Goal: Task Accomplishment & Management: Use online tool/utility

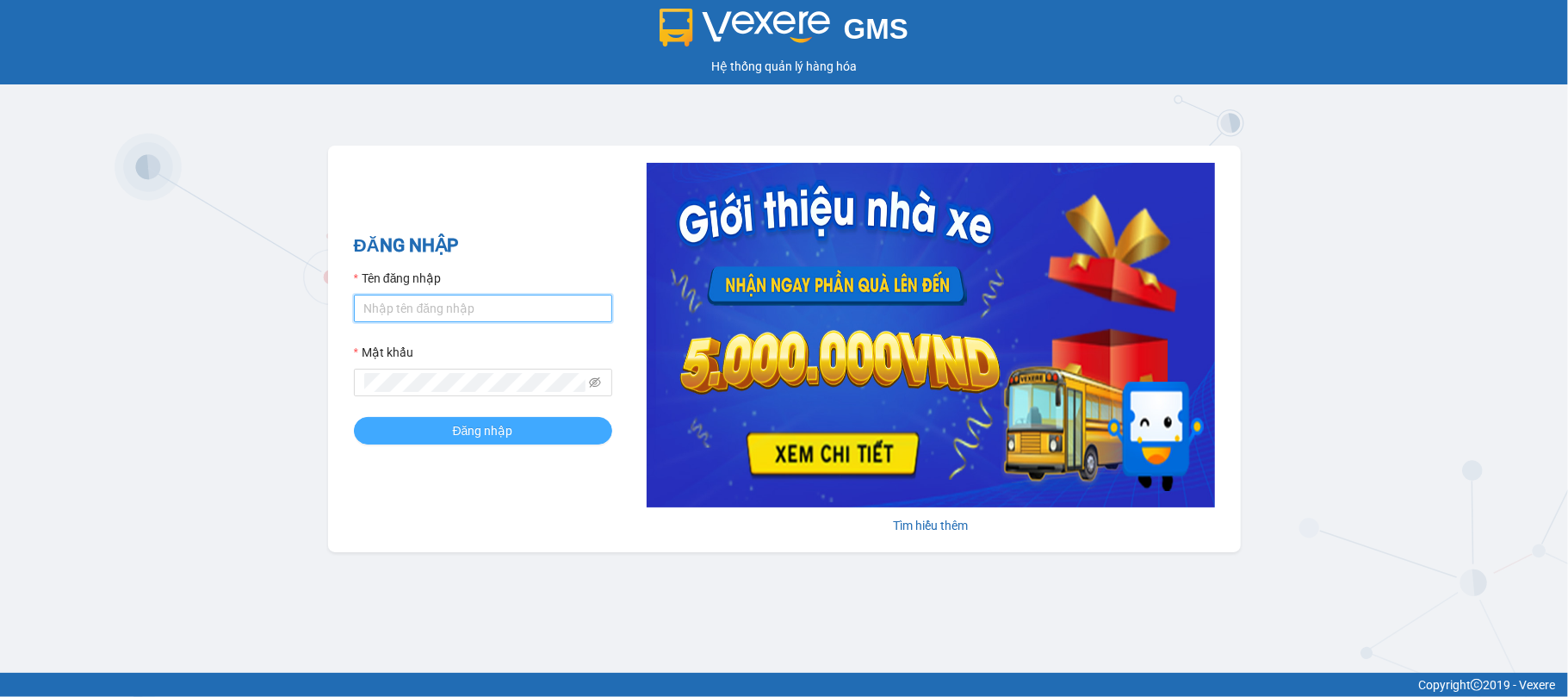
type input "vanphonghue.hkot"
click at [483, 438] on span "Đăng nhập" at bounding box center [483, 431] width 60 height 19
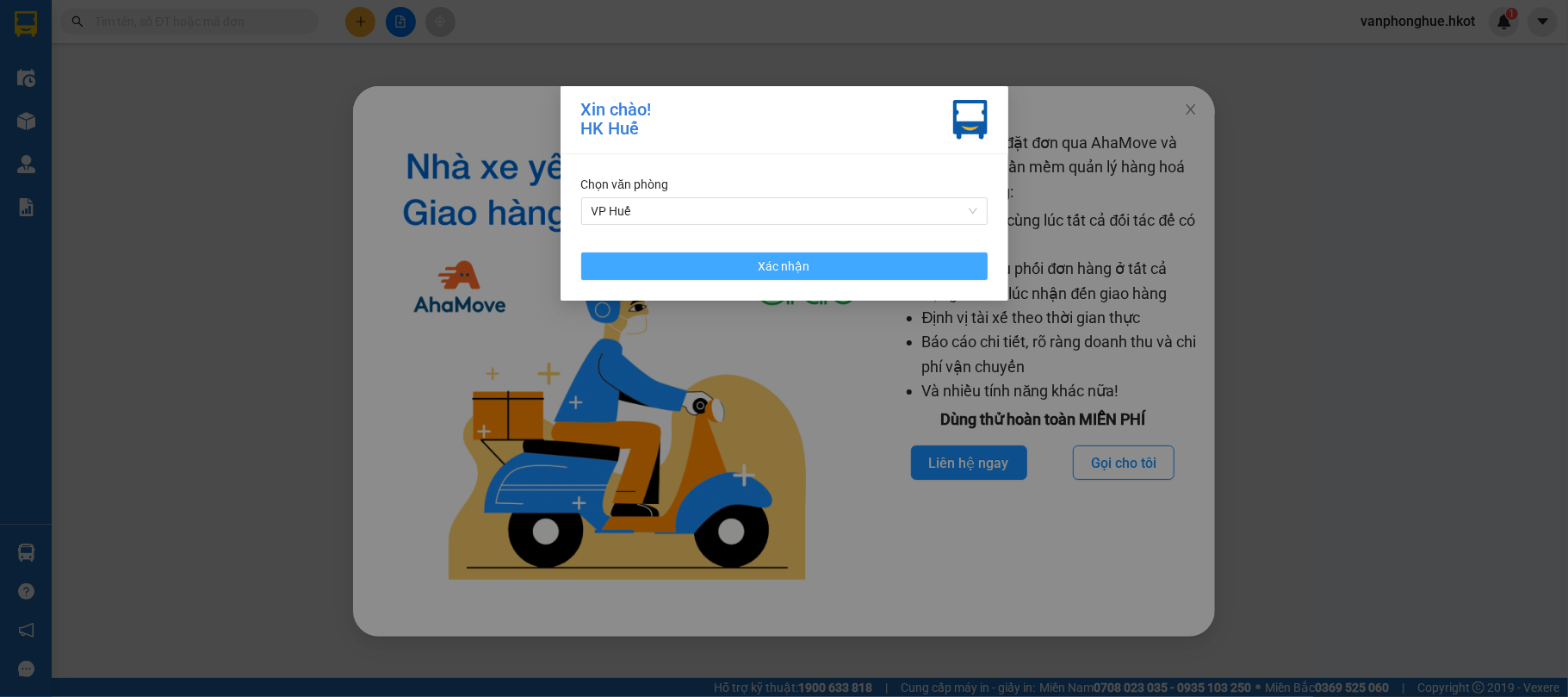
click at [838, 260] on button "Xác nhận" at bounding box center [784, 265] width 407 height 28
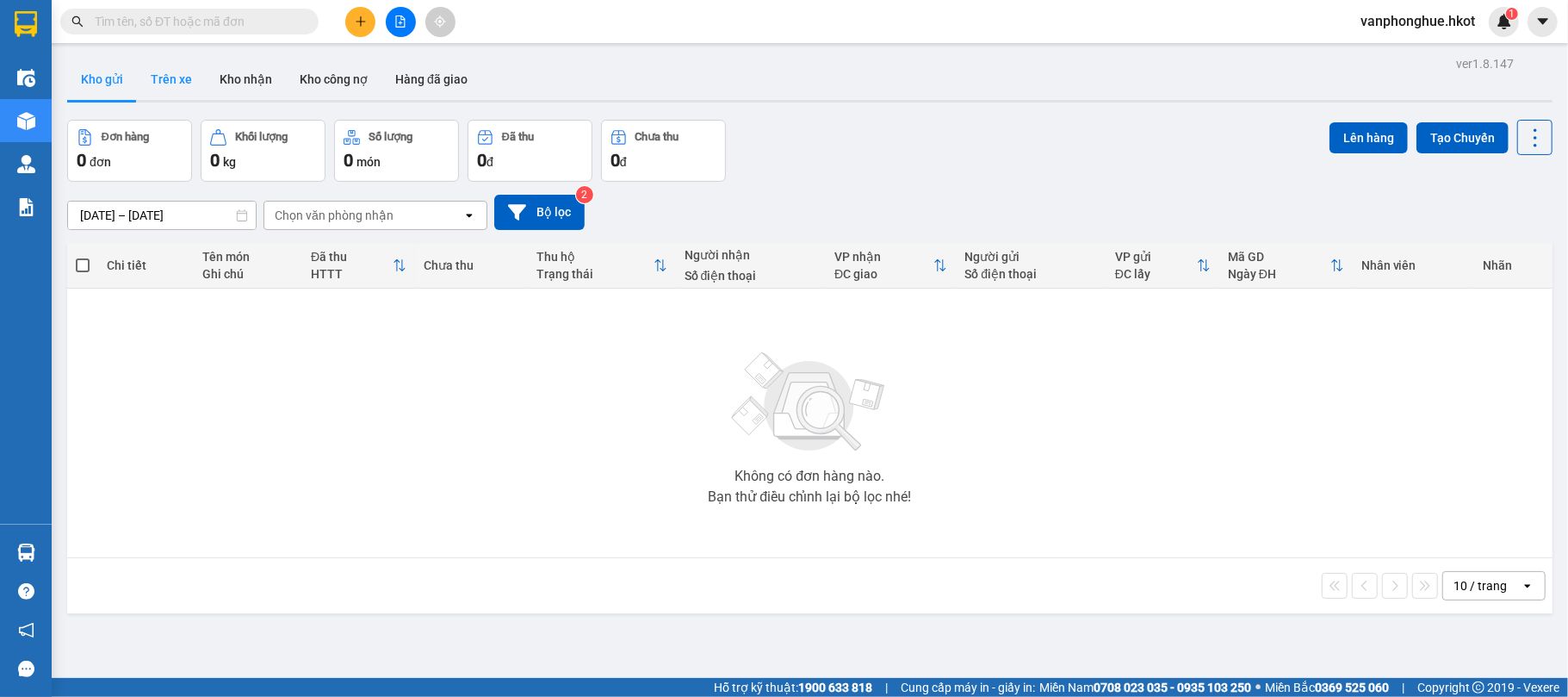
click at [171, 84] on button "Trên xe" at bounding box center [171, 78] width 69 height 41
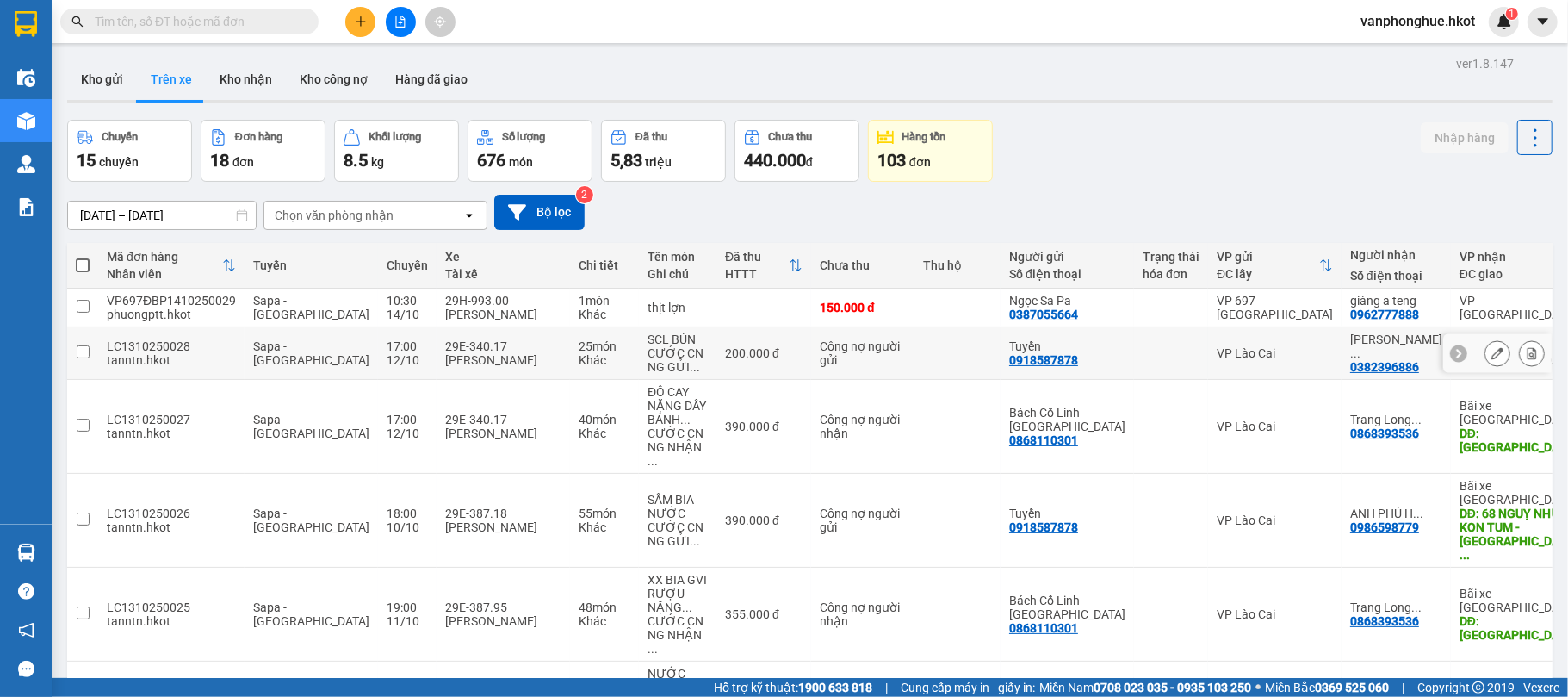
scroll to position [335, 0]
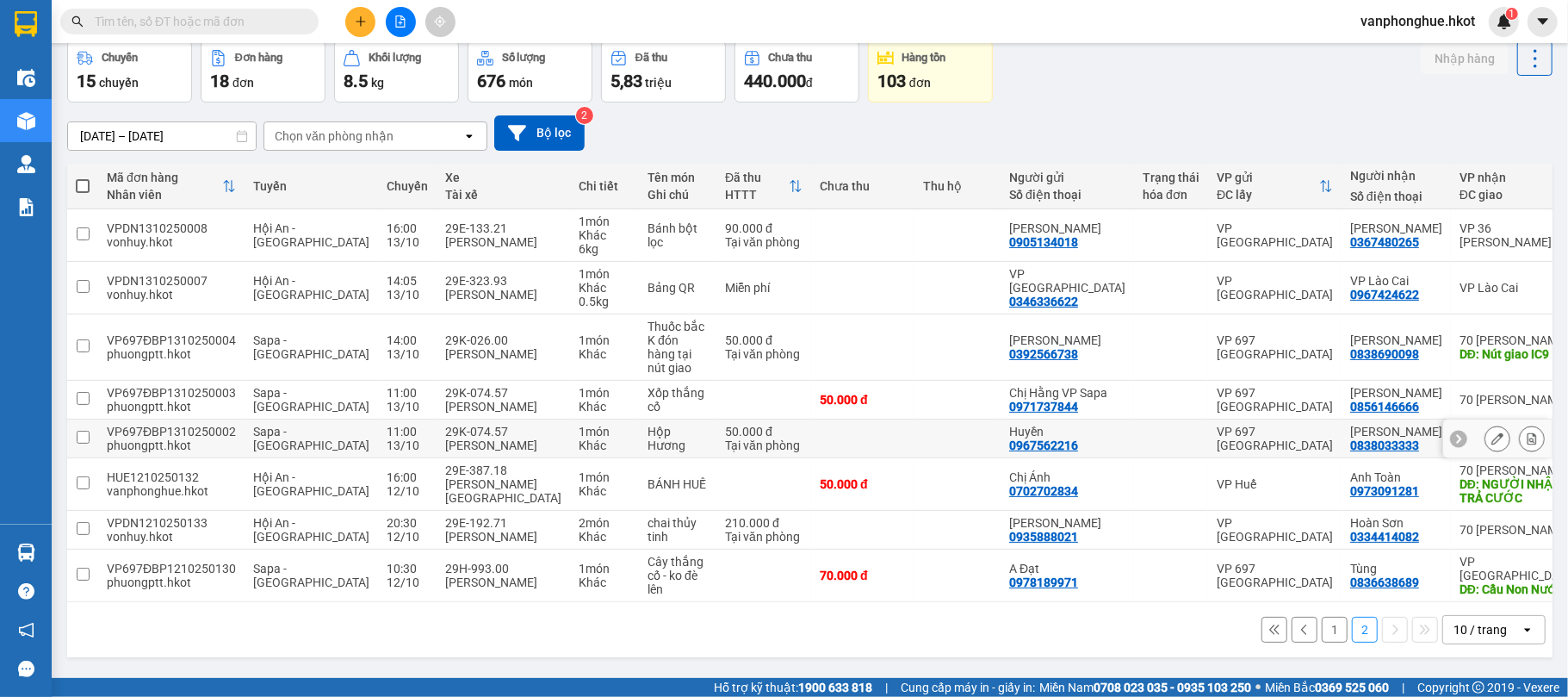
scroll to position [0, 0]
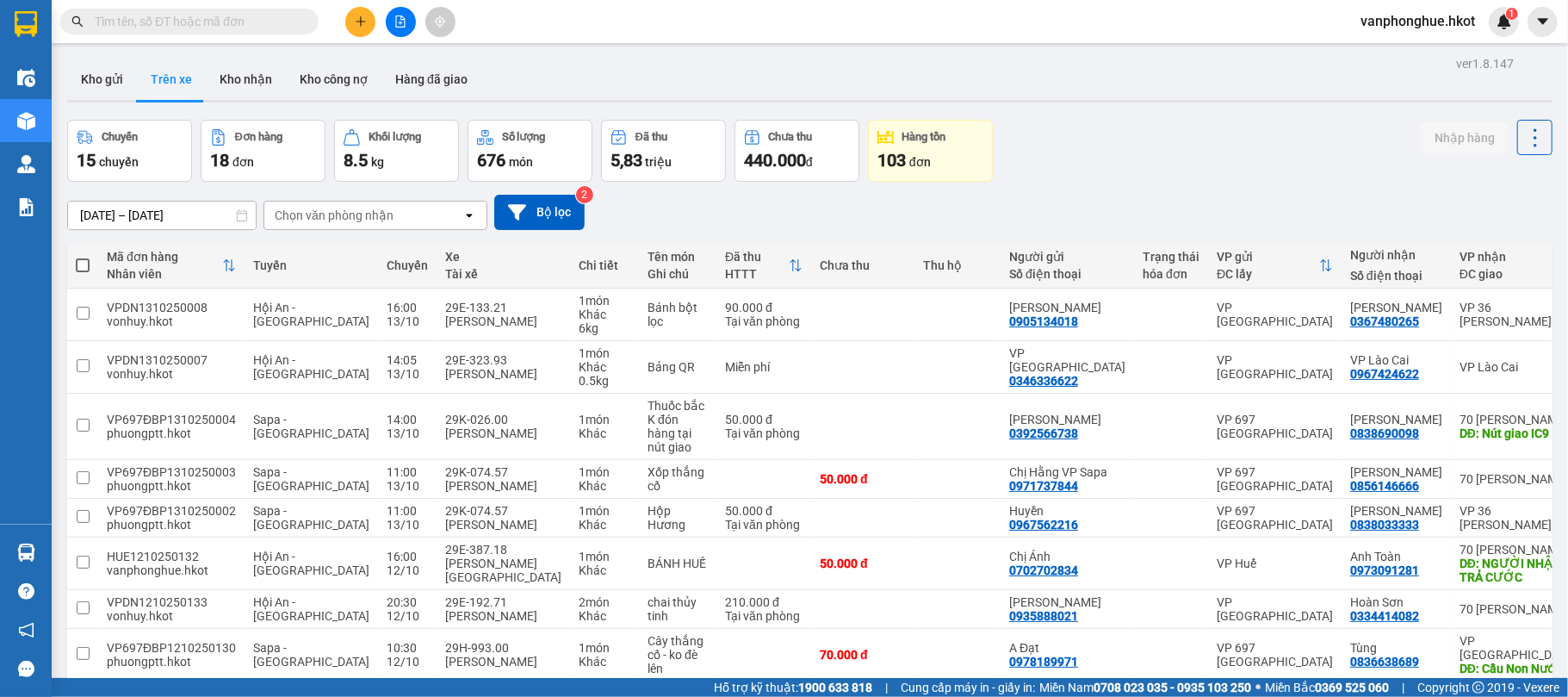
click at [132, 216] on input "12/10/2025 – 14/10/2025" at bounding box center [161, 215] width 188 height 28
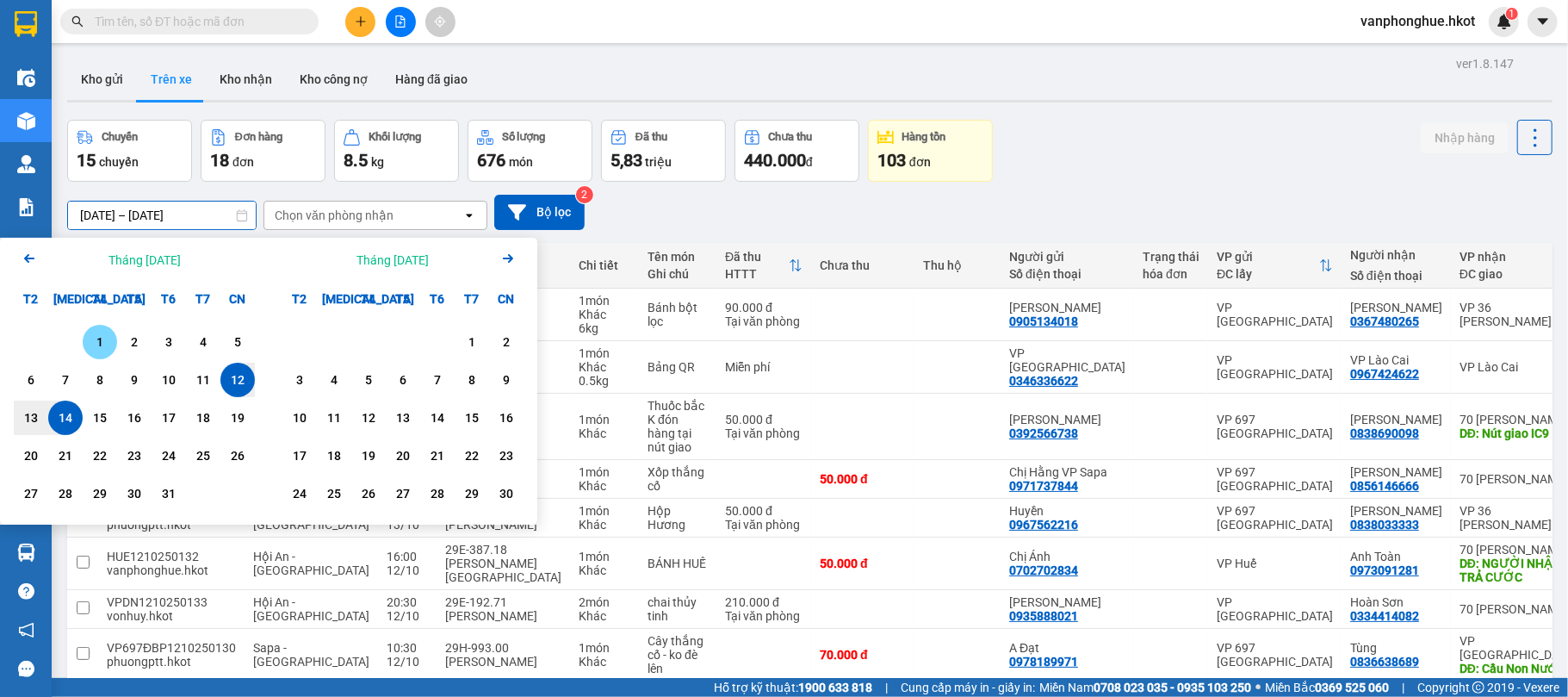
click at [97, 329] on div "1" at bounding box center [100, 342] width 34 height 34
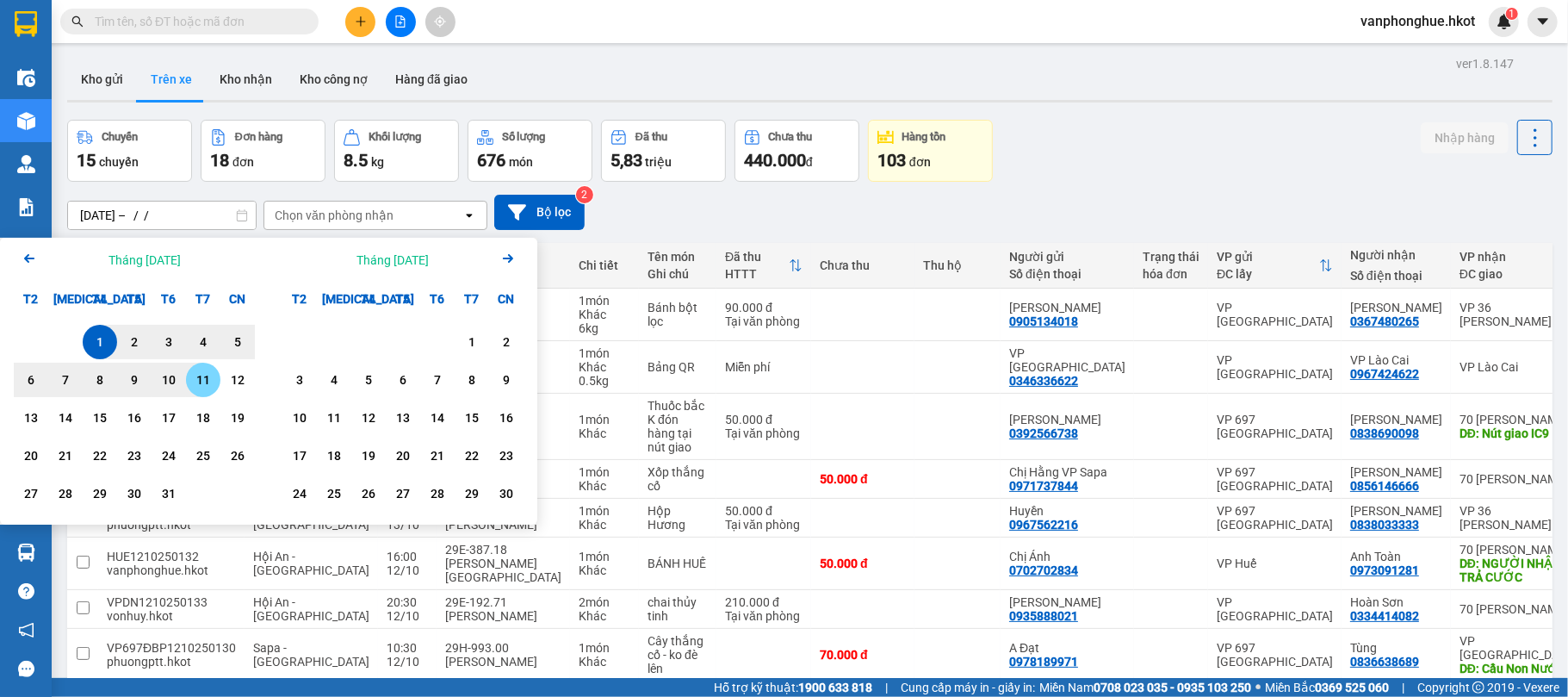
click at [71, 407] on div "14" at bounding box center [66, 417] width 34 height 34
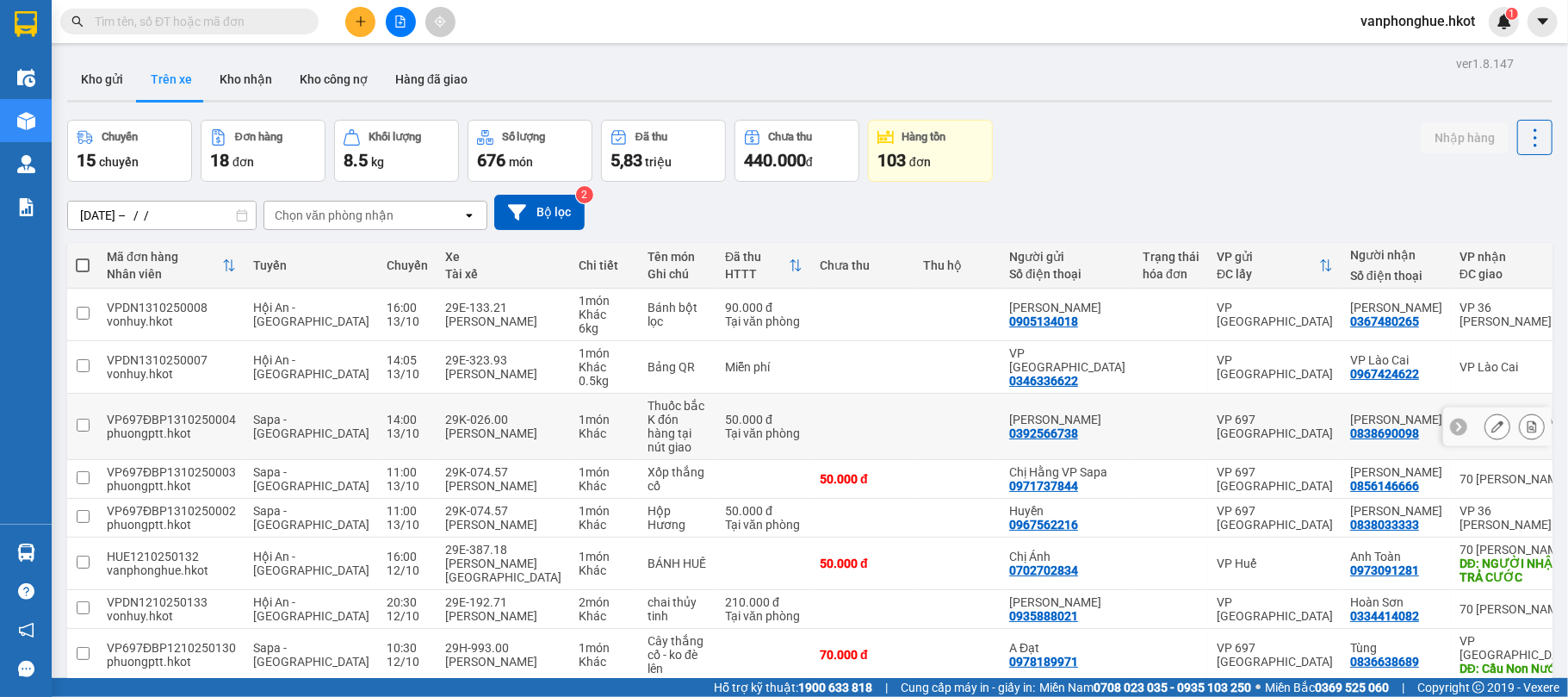
type input "01/10/2025 – 14/10/2025"
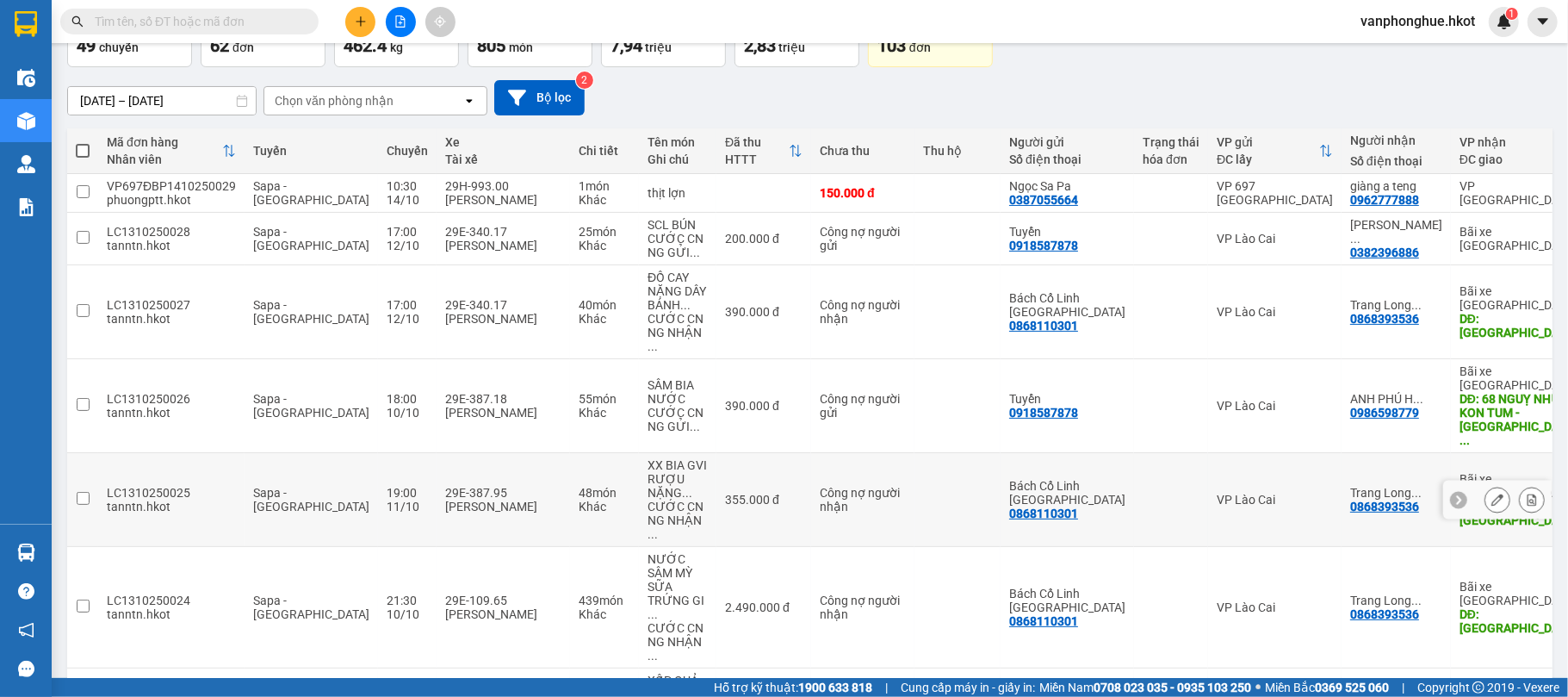
scroll to position [335, 0]
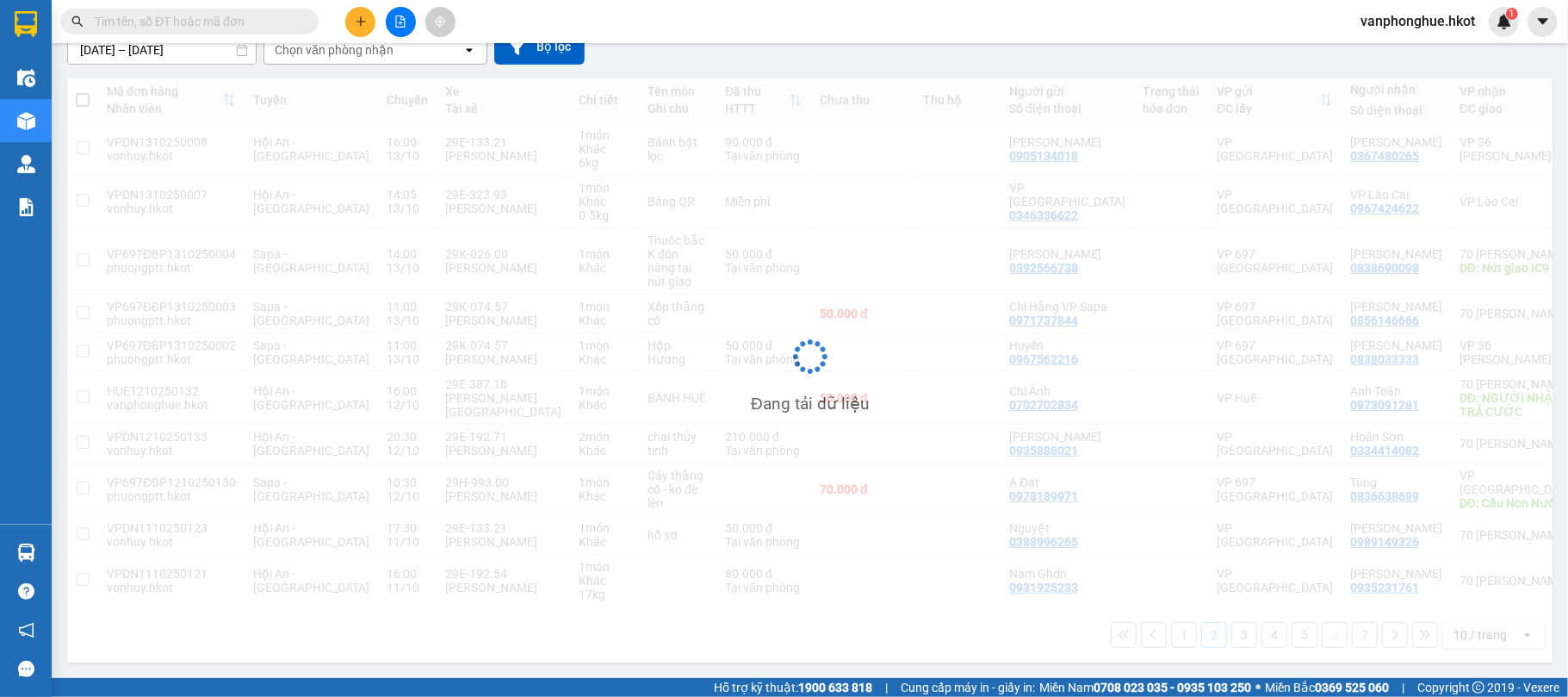
scroll to position [183, 0]
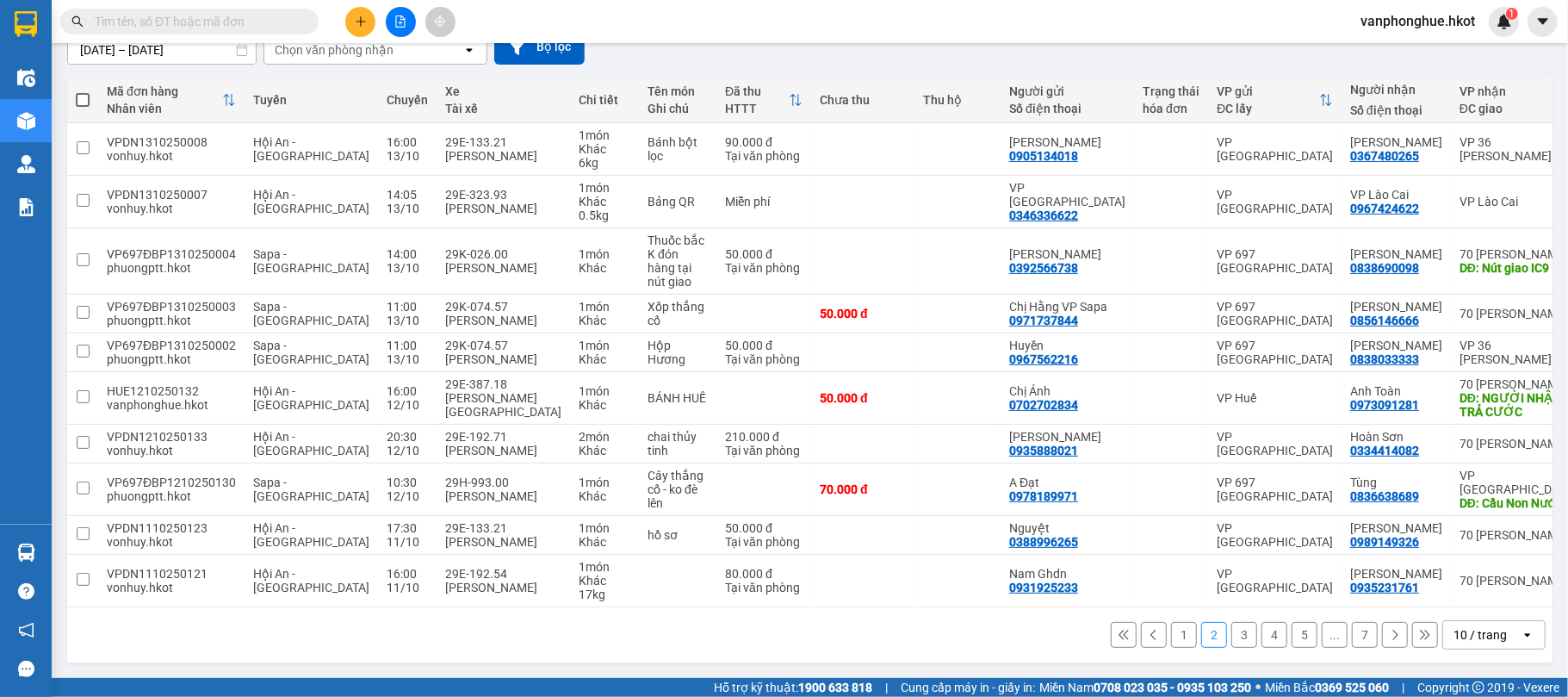
click at [1231, 634] on button "3" at bounding box center [1244, 634] width 26 height 26
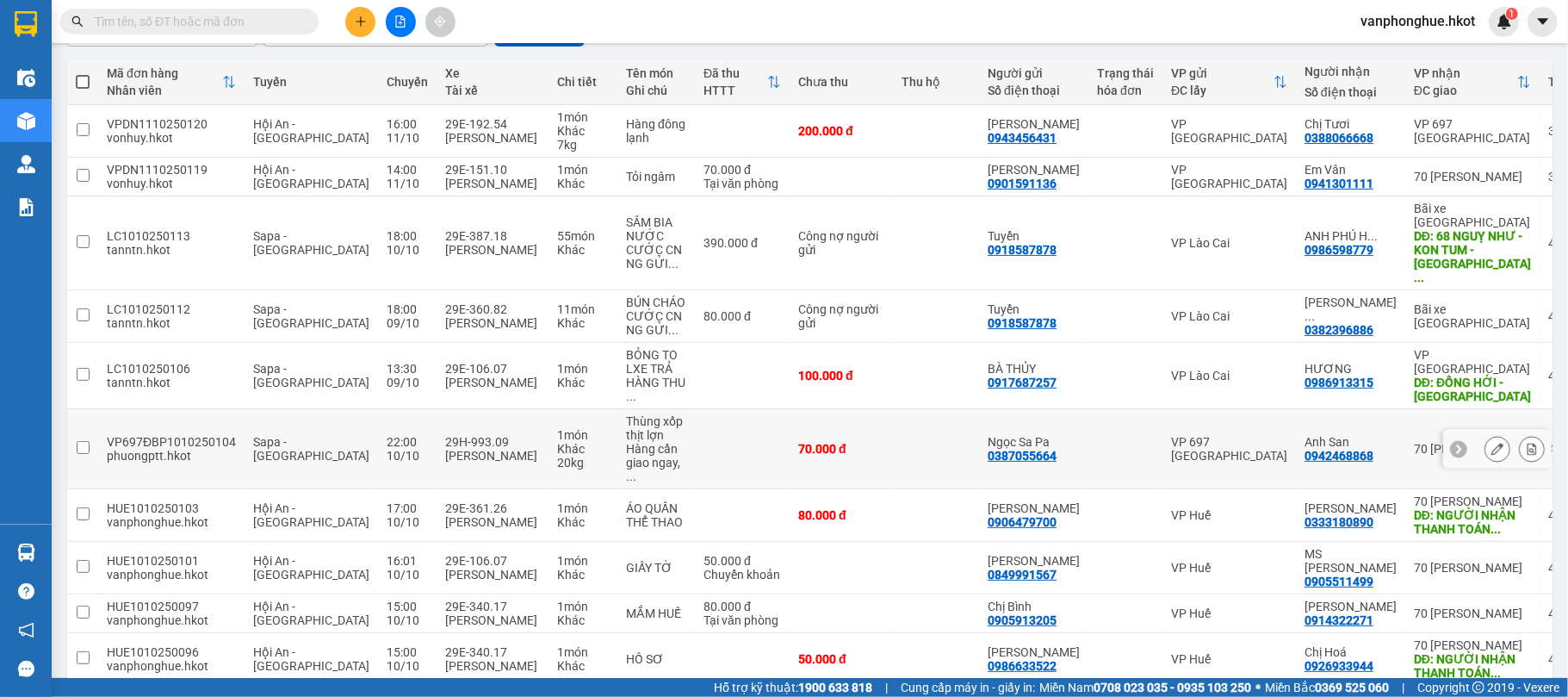
scroll to position [252, 0]
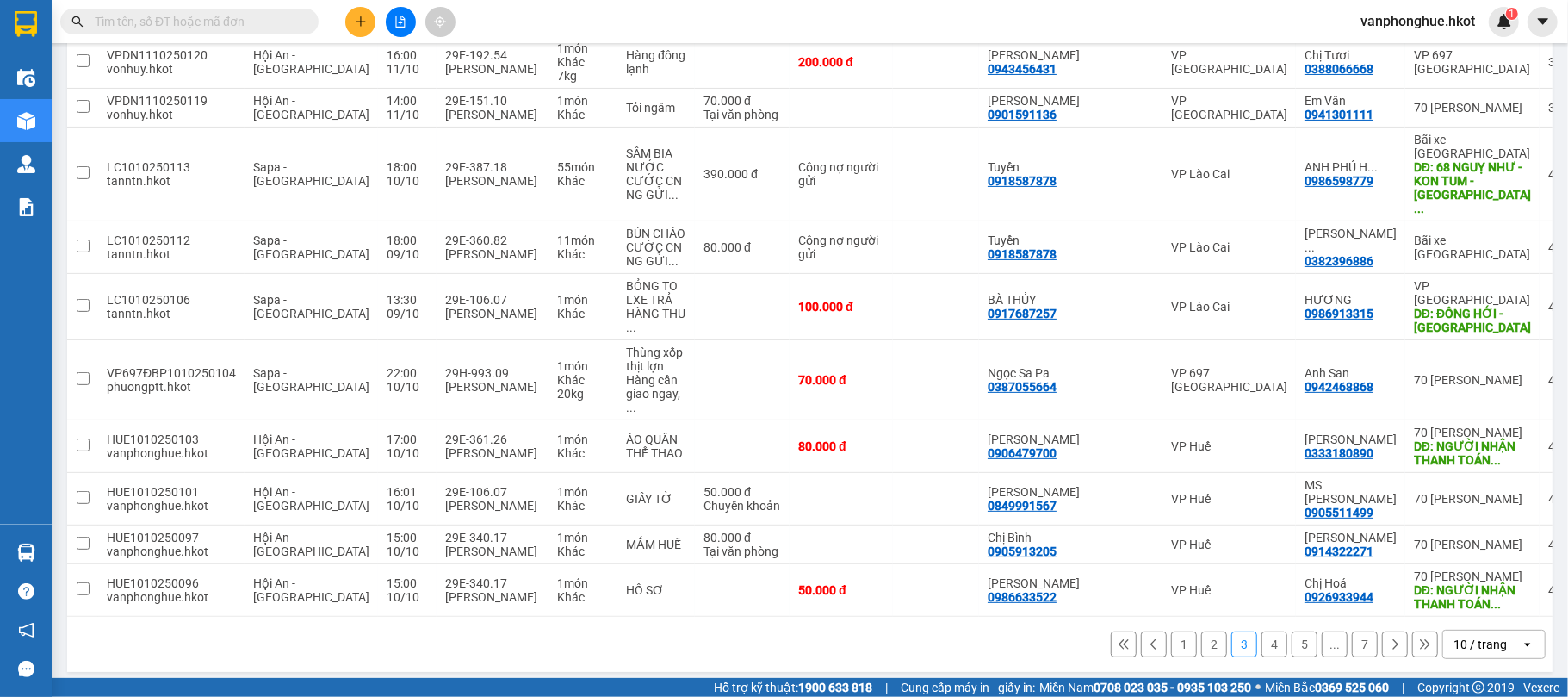
click at [1262, 632] on button "4" at bounding box center [1274, 644] width 26 height 26
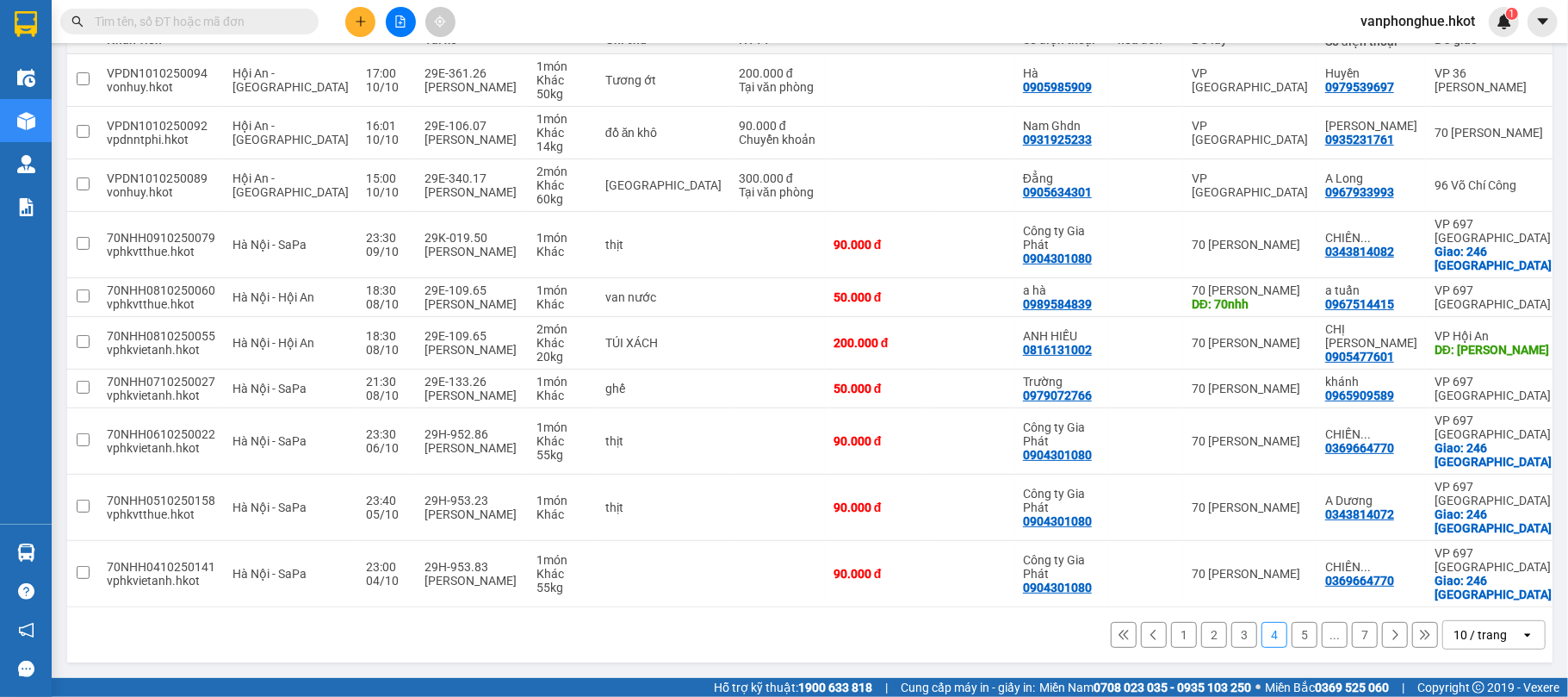
click at [1291, 630] on button "5" at bounding box center [1304, 634] width 26 height 26
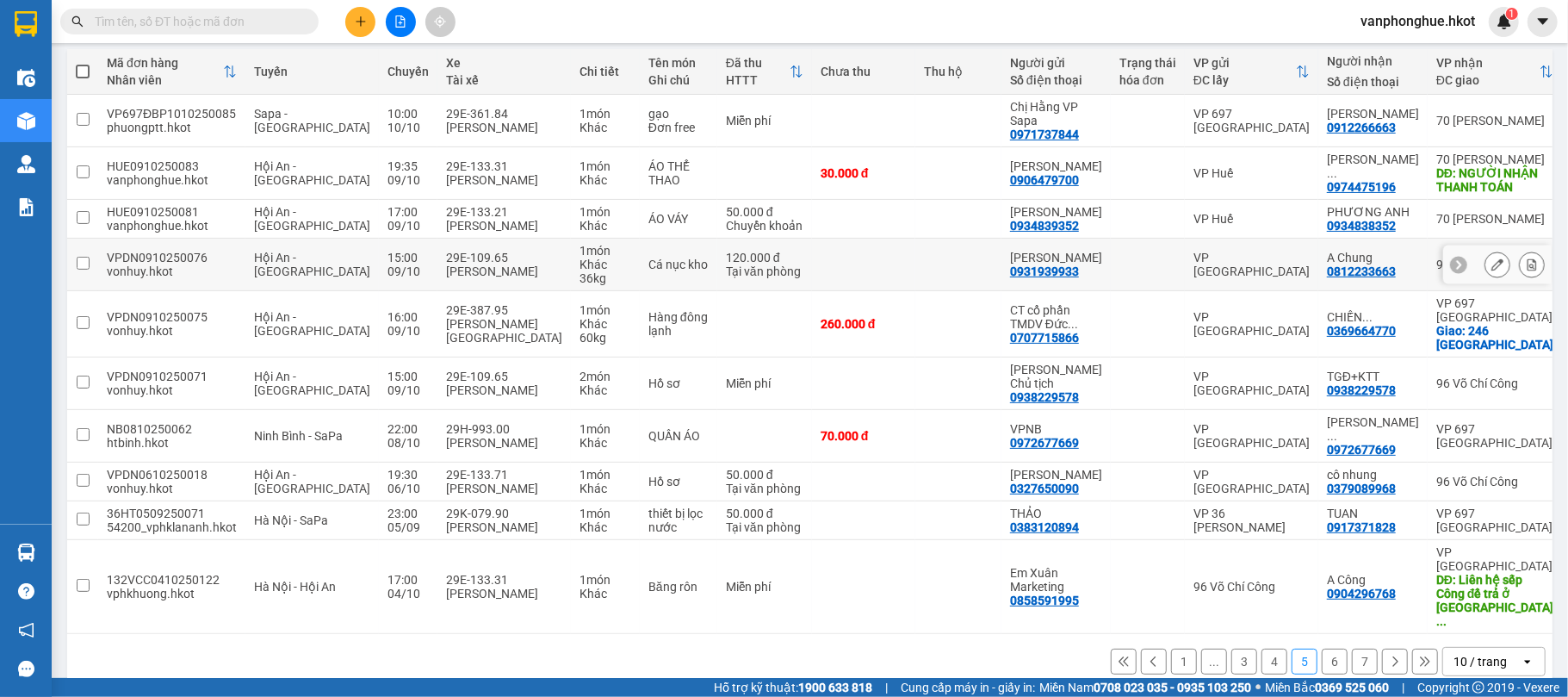
scroll to position [198, 0]
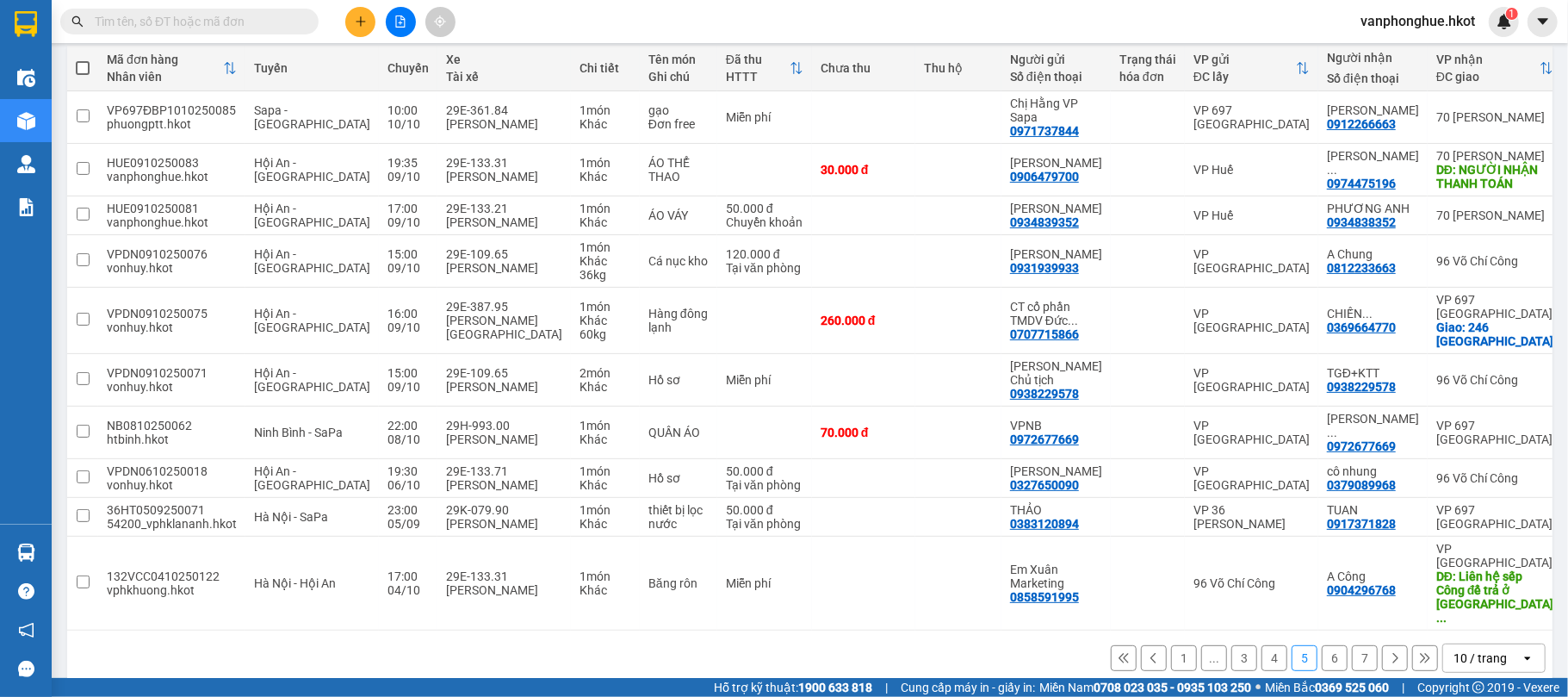
click at [1322, 645] on button "6" at bounding box center [1334, 658] width 26 height 26
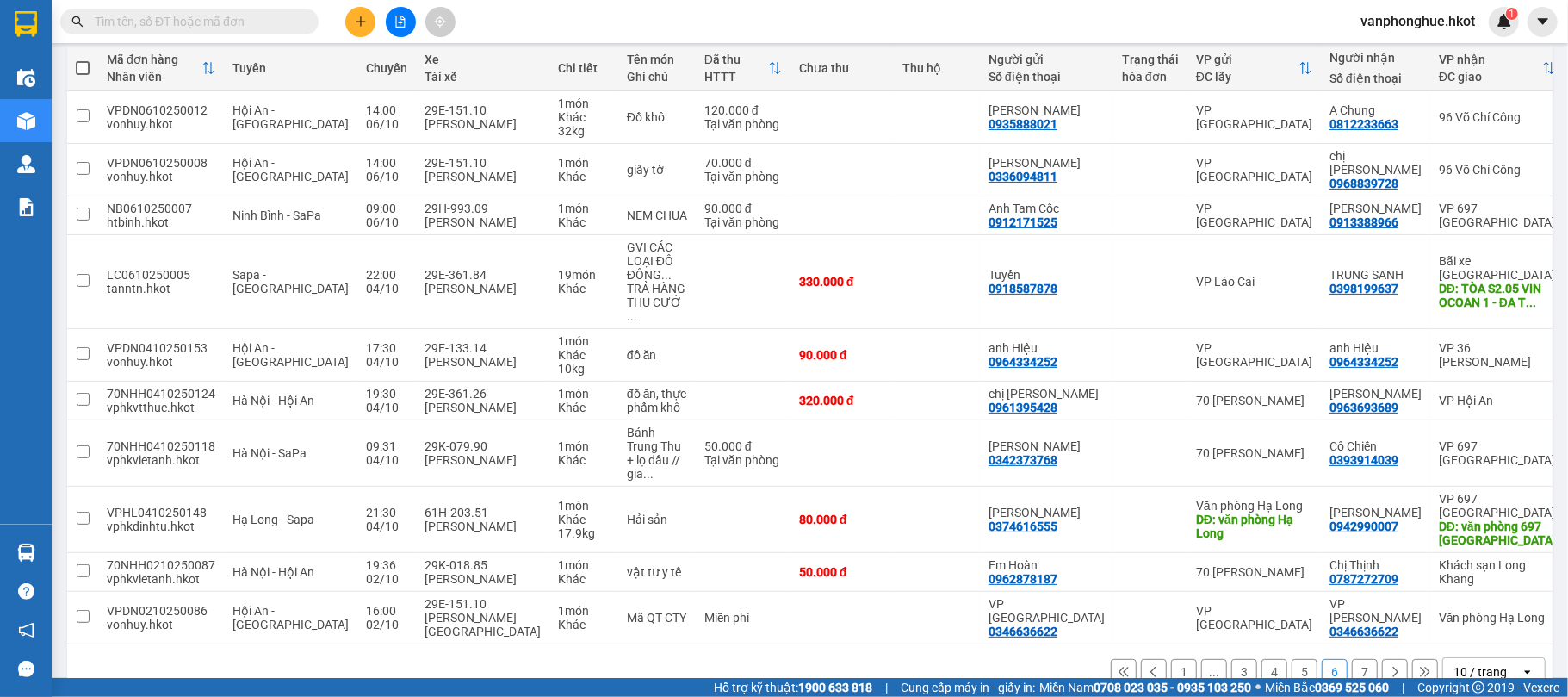
click at [1351, 659] on button "7" at bounding box center [1364, 671] width 26 height 26
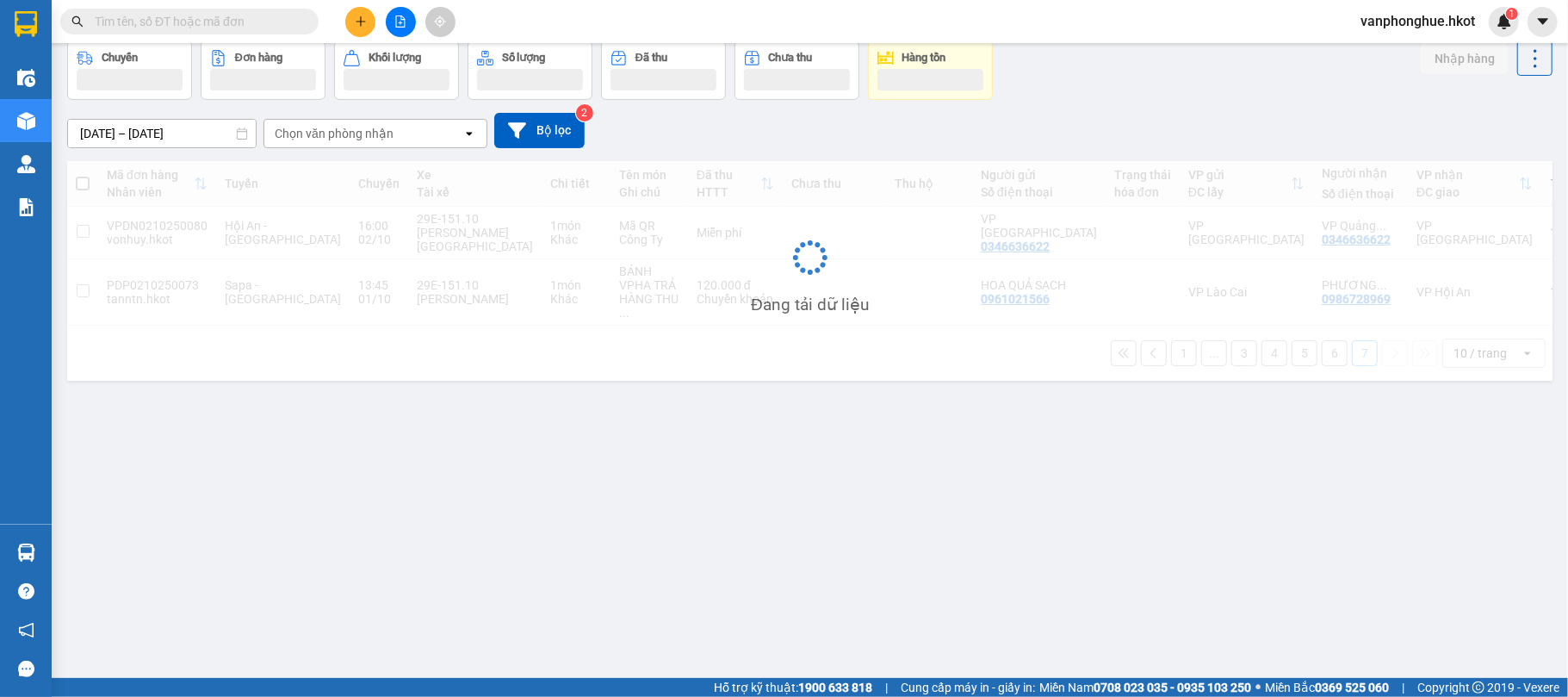
scroll to position [79, 0]
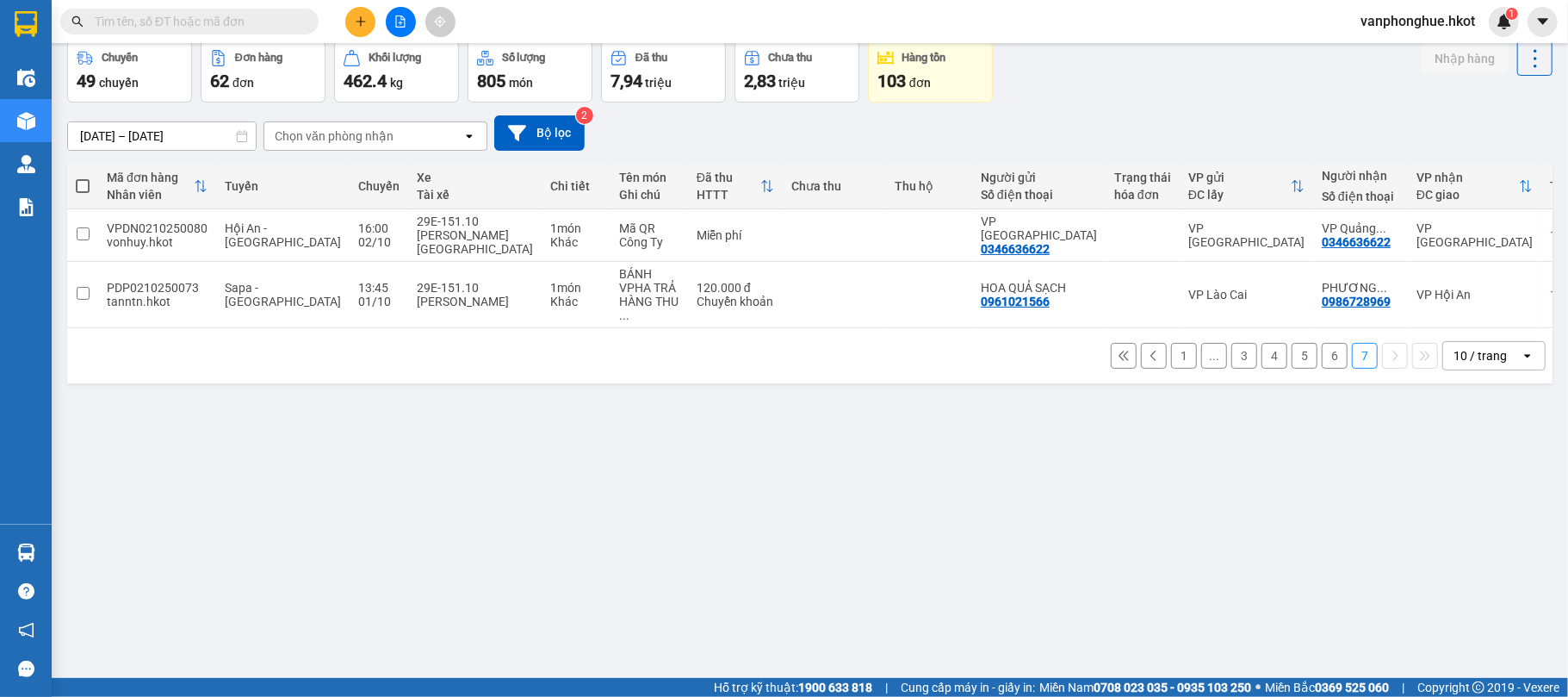
click at [1055, 466] on div "ver 1.8.147 Kho gửi Trên xe Kho nhận Kho công nợ Hàng đã giao Chuyến 49 chuyến …" at bounding box center [809, 321] width 1499 height 697
